Goal: Task Accomplishment & Management: Complete application form

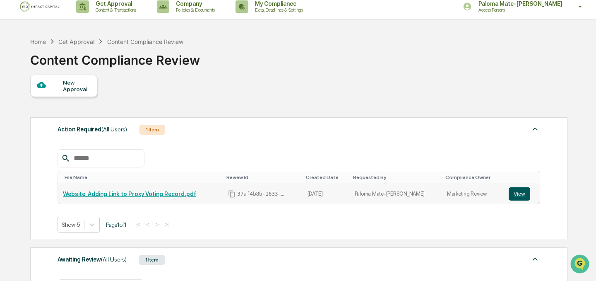
click at [516, 198] on button "View" at bounding box center [520, 193] width 22 height 13
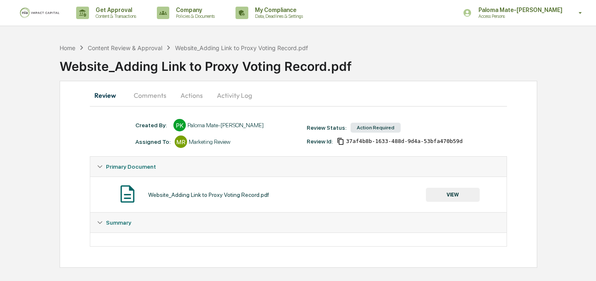
click at [188, 97] on button "Actions" at bounding box center [191, 95] width 37 height 20
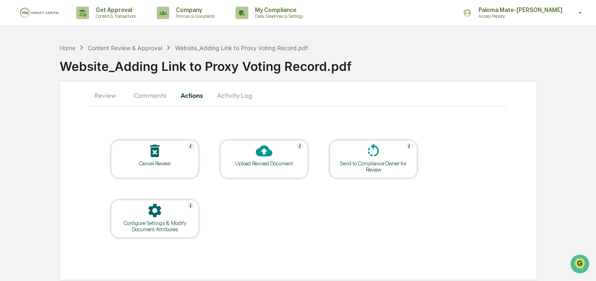
click at [147, 96] on button "Comments" at bounding box center [150, 95] width 46 height 20
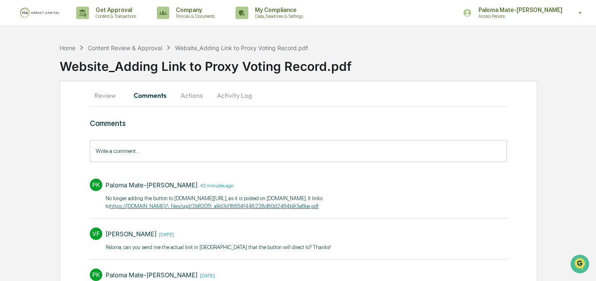
click at [104, 97] on button "Review" at bounding box center [108, 95] width 37 height 20
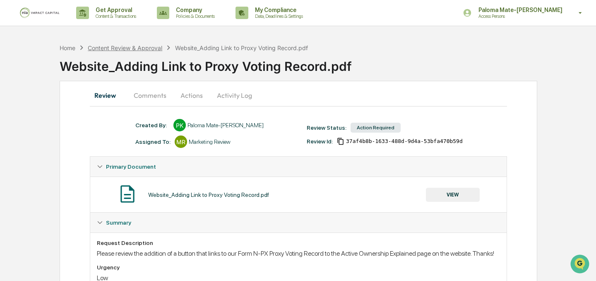
click at [120, 46] on div "Content Review & Approval" at bounding box center [125, 47] width 75 height 7
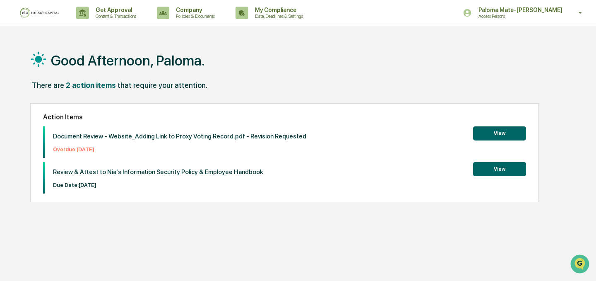
click at [587, 43] on div "Good Afternoon, Paloma. There are 2 action items that require your attention. A…" at bounding box center [298, 179] width 596 height 281
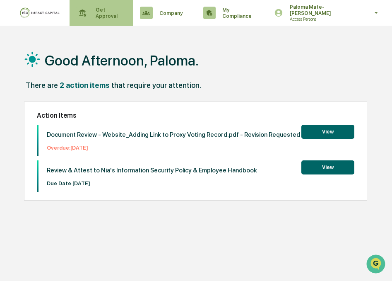
click at [114, 16] on div "Get Approval Content & Transactions" at bounding box center [100, 13] width 55 height 26
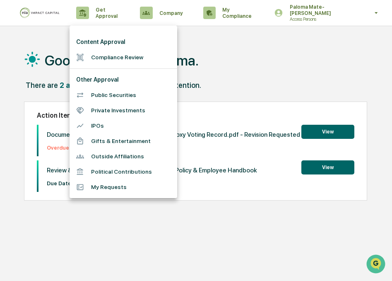
click at [113, 58] on li "Compliance Review" at bounding box center [124, 57] width 108 height 15
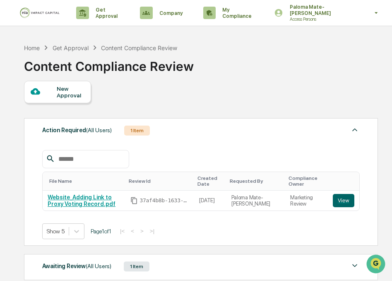
click at [74, 86] on div "New Approval" at bounding box center [71, 91] width 28 height 13
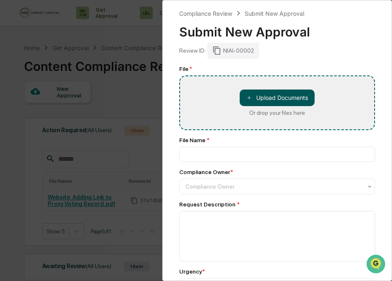
type input "**********"
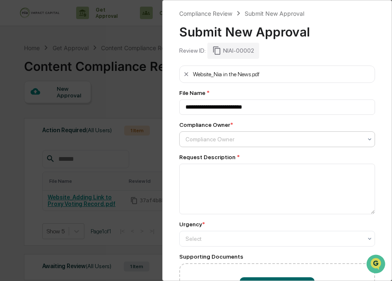
click at [232, 138] on div at bounding box center [273, 139] width 177 height 8
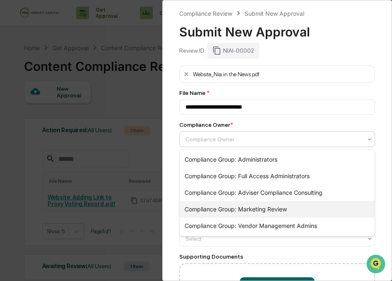
click at [228, 207] on div "Compliance Group: Marketing Review" at bounding box center [277, 209] width 195 height 17
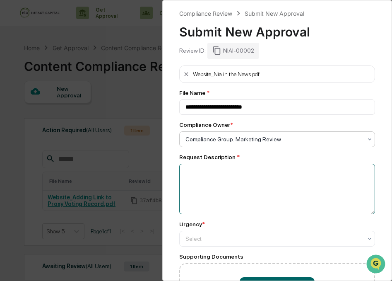
click at [229, 193] on textarea at bounding box center [277, 189] width 196 height 51
type textarea "**********"
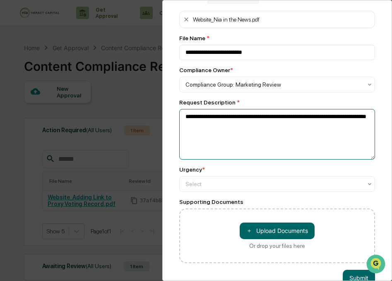
scroll to position [57, 0]
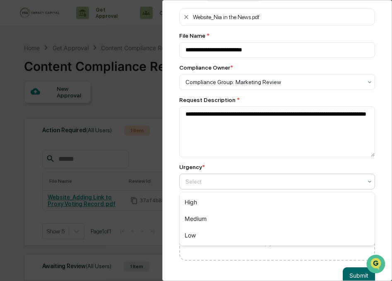
click at [269, 178] on div at bounding box center [273, 181] width 177 height 8
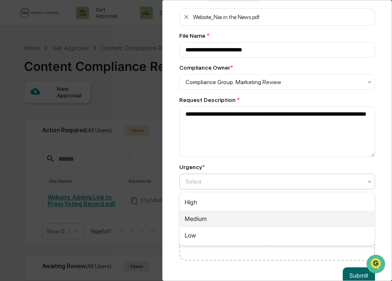
click at [262, 216] on div "Medium" at bounding box center [277, 218] width 195 height 17
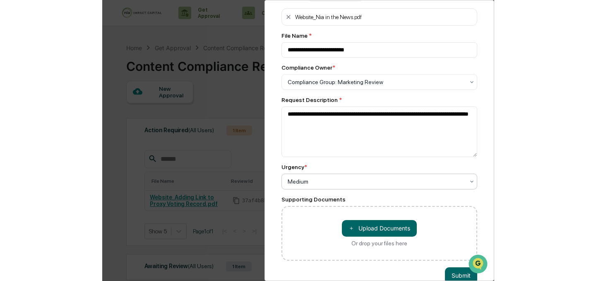
scroll to position [74, 0]
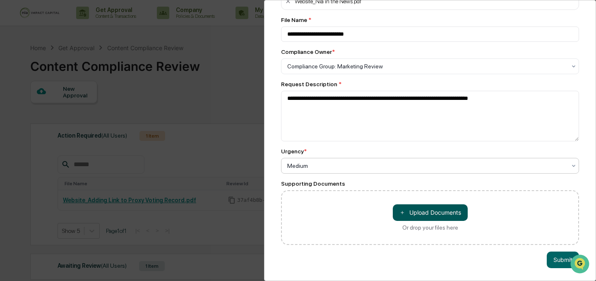
click at [457, 215] on button "＋ Upload Documents" at bounding box center [430, 212] width 75 height 17
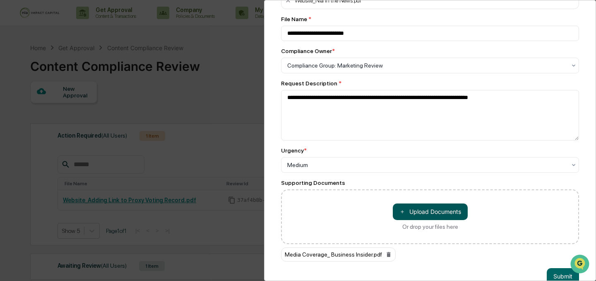
click at [419, 209] on button "＋ Upload Documents" at bounding box center [430, 211] width 75 height 17
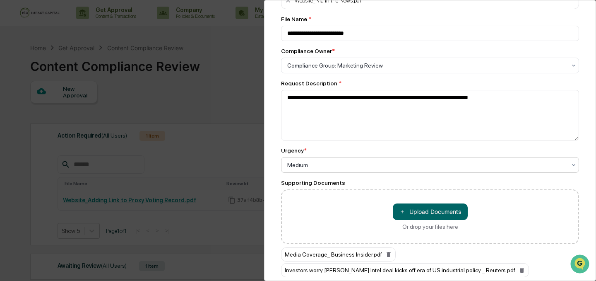
scroll to position [106, 0]
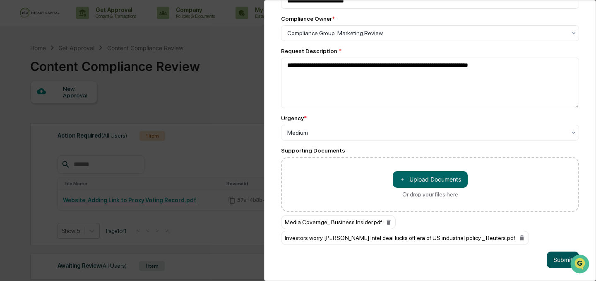
click at [568, 259] on button "Submit" at bounding box center [563, 259] width 32 height 17
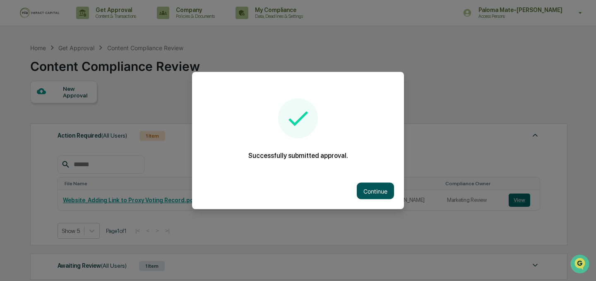
click at [378, 183] on button "Continue" at bounding box center [375, 191] width 37 height 17
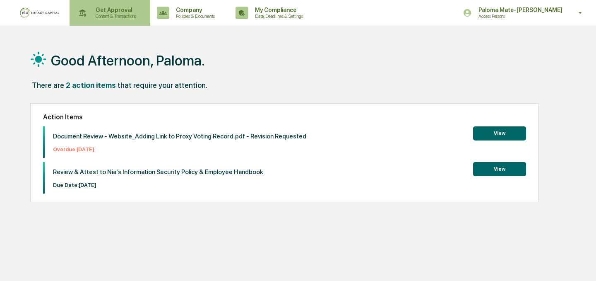
click at [106, 19] on div "Get Approval Content & Transactions" at bounding box center [109, 13] width 72 height 26
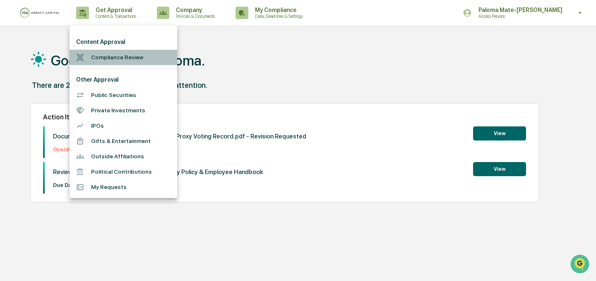
click at [118, 56] on li "Compliance Review" at bounding box center [124, 57] width 108 height 15
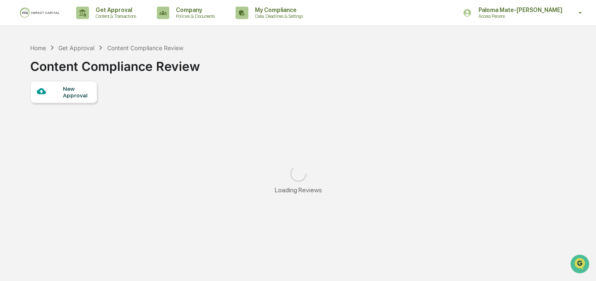
click at [74, 84] on div "New Approval" at bounding box center [63, 92] width 67 height 22
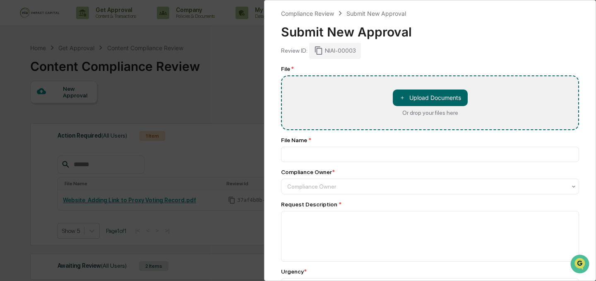
type input "**********"
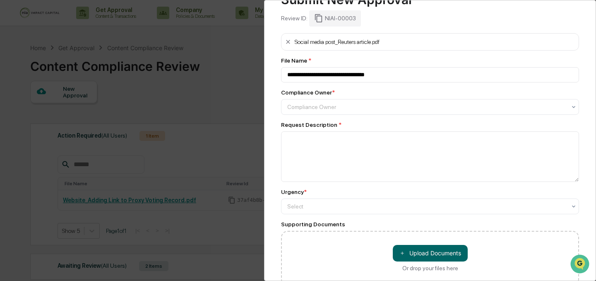
scroll to position [34, 0]
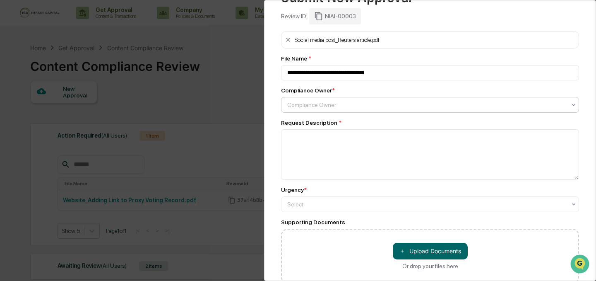
click at [356, 108] on div at bounding box center [426, 105] width 279 height 8
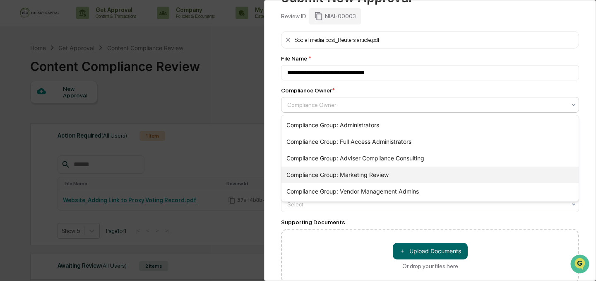
click at [354, 173] on div "Compliance Group: Marketing Review" at bounding box center [430, 174] width 297 height 17
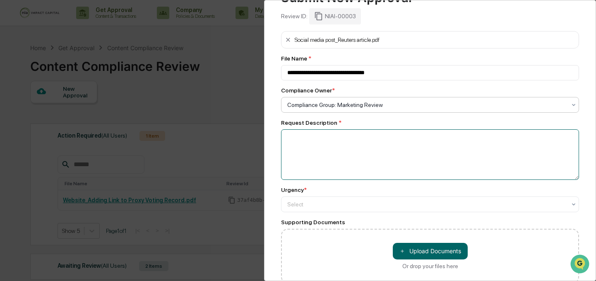
click at [351, 142] on textarea at bounding box center [430, 154] width 298 height 51
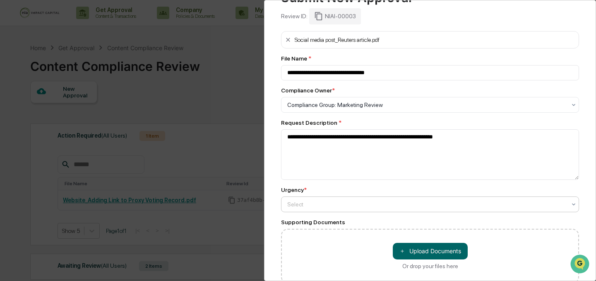
click at [323, 206] on div at bounding box center [426, 204] width 279 height 8
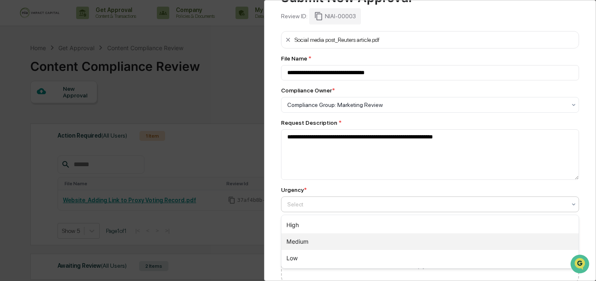
click at [318, 241] on div "Medium" at bounding box center [430, 241] width 297 height 17
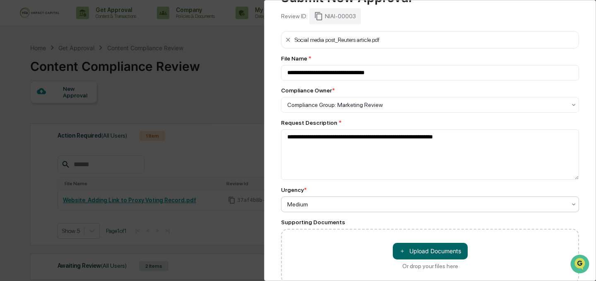
scroll to position [74, 0]
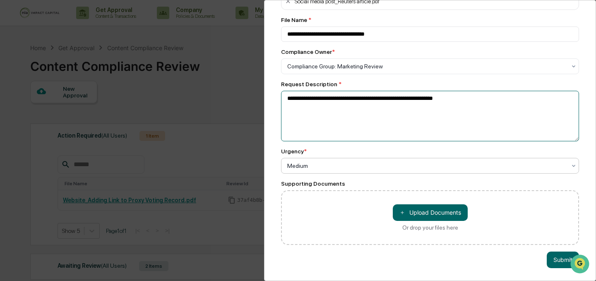
click at [518, 94] on textarea "**********" at bounding box center [430, 116] width 298 height 51
click at [497, 98] on textarea "**********" at bounding box center [430, 116] width 298 height 51
type textarea "**********"
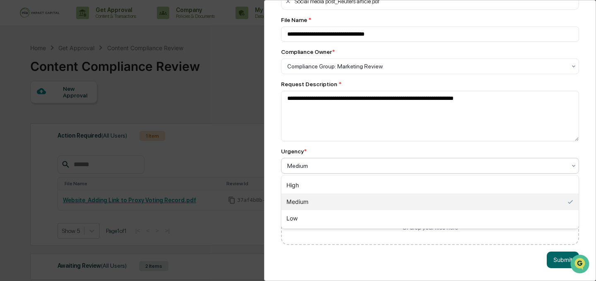
click at [401, 170] on div "Medium" at bounding box center [426, 166] width 287 height 12
click at [392, 185] on div "High" at bounding box center [430, 185] width 297 height 17
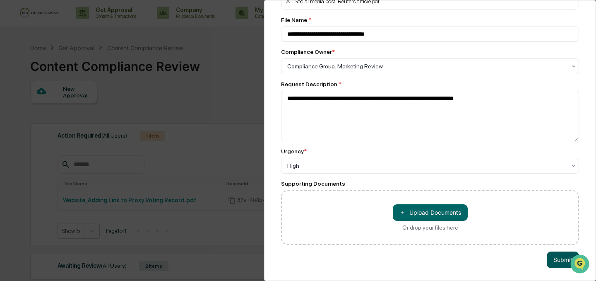
click at [568, 264] on button "Submit" at bounding box center [563, 259] width 32 height 17
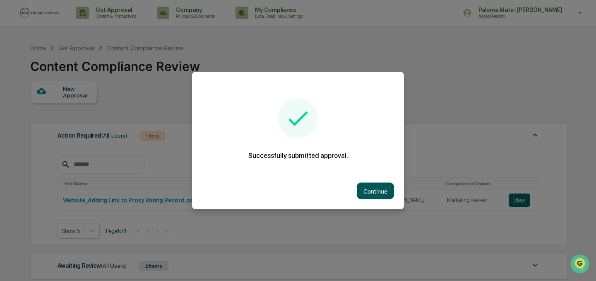
click at [370, 186] on button "Continue" at bounding box center [375, 191] width 37 height 17
